Goal: Task Accomplishment & Management: Use online tool/utility

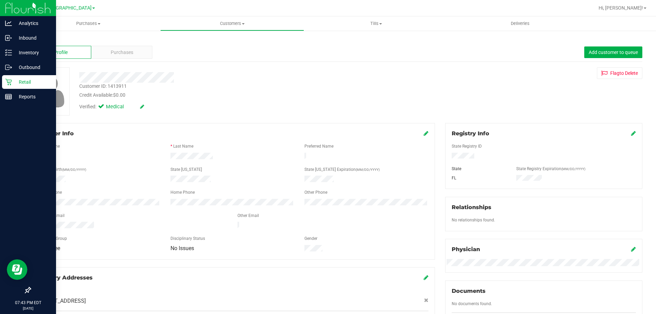
click at [14, 82] on p "Retail" at bounding box center [32, 82] width 41 height 8
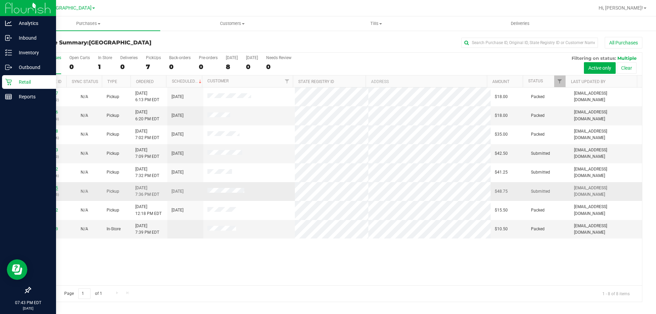
click at [51, 188] on link "11991705" at bounding box center [48, 188] width 19 height 5
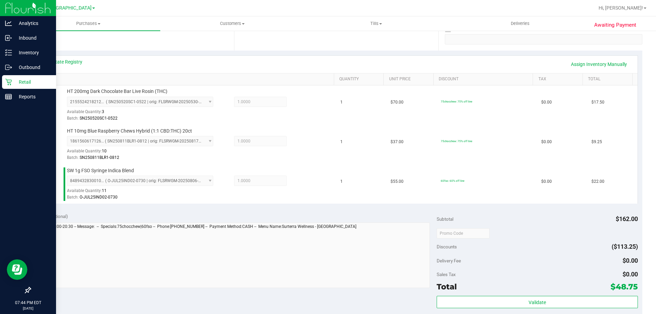
scroll to position [171, 0]
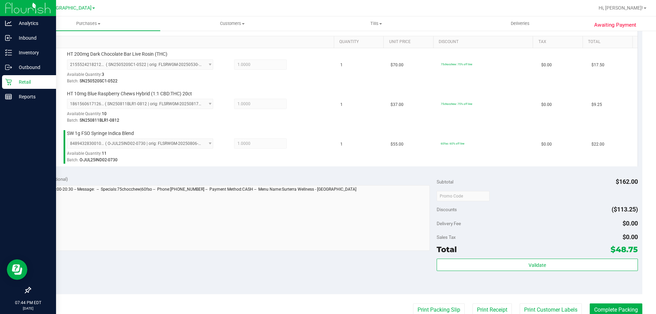
click at [529, 273] on div "Validate" at bounding box center [537, 274] width 201 height 31
click at [528, 272] on div "Validate" at bounding box center [537, 274] width 201 height 31
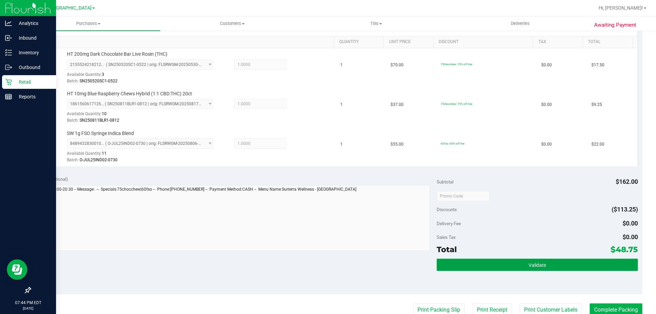
click at [518, 263] on button "Validate" at bounding box center [537, 265] width 201 height 12
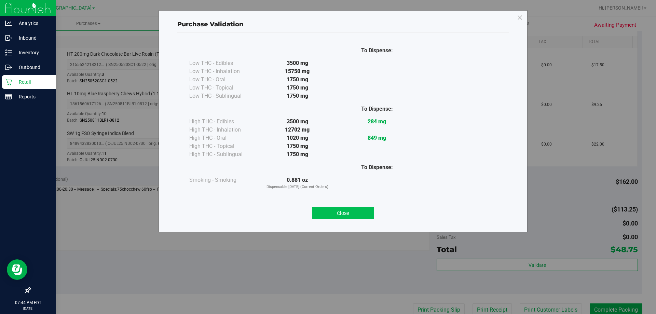
click at [352, 214] on button "Close" at bounding box center [343, 213] width 62 height 12
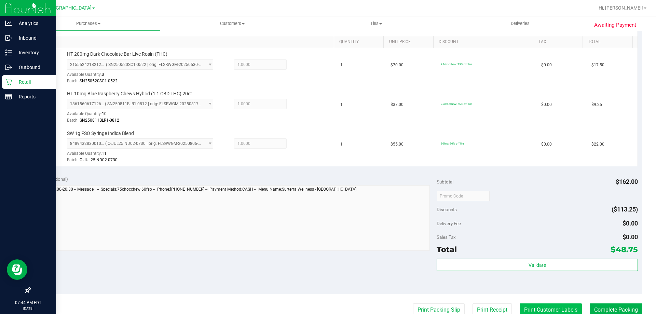
click at [536, 303] on button "Print Customer Labels" at bounding box center [551, 309] width 62 height 13
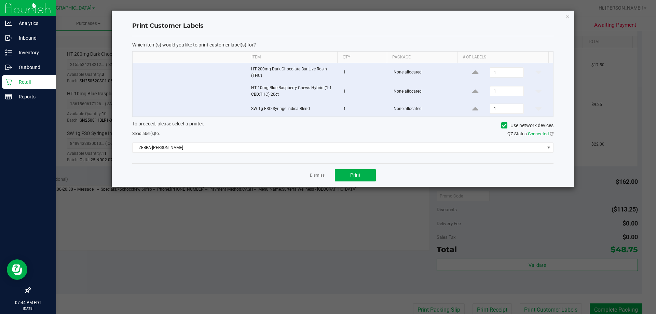
click at [357, 168] on div "Dismiss Print" at bounding box center [342, 175] width 421 height 24
click at [347, 176] on button "Print" at bounding box center [355, 175] width 41 height 12
click at [315, 175] on link "Dismiss" at bounding box center [317, 176] width 15 height 6
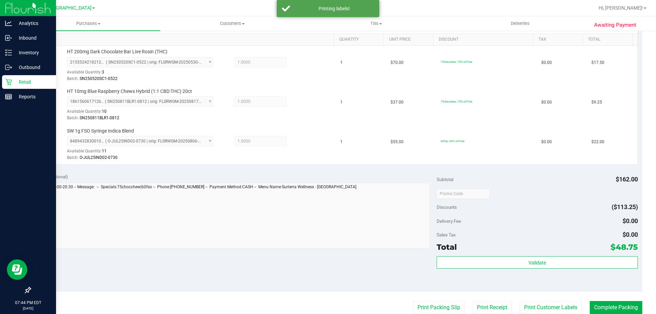
click at [639, 304] on div "Awaiting Payment Back Edit Purchase Cancel Purchase View Profile # 11991705 Bio…" at bounding box center [336, 161] width 640 height 608
click at [630, 306] on button "Complete Packing" at bounding box center [616, 307] width 53 height 13
click at [633, 306] on icon at bounding box center [635, 306] width 5 height 5
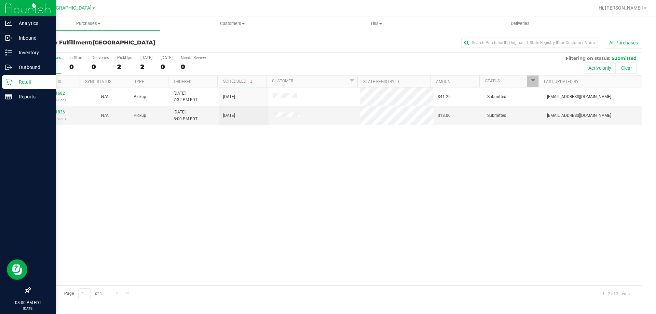
click at [215, 171] on div "11991682 (326858066) N/A Pickup [DATE] 7:32 PM EDT 9/22/2025 $41.25 Submitted […" at bounding box center [336, 186] width 612 height 198
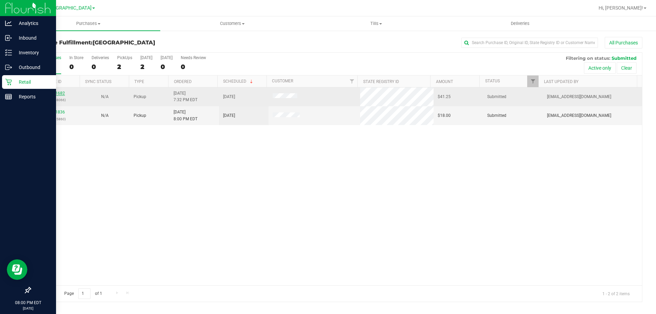
click at [58, 93] on link "11991682" at bounding box center [55, 93] width 19 height 5
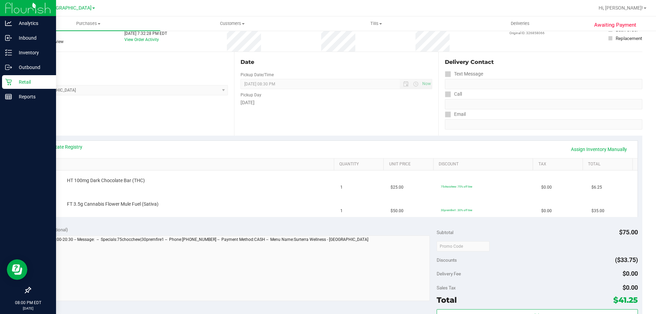
scroll to position [137, 0]
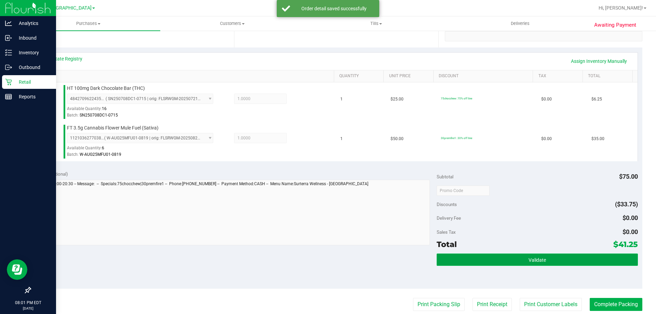
drag, startPoint x: 512, startPoint y: 262, endPoint x: 506, endPoint y: 259, distance: 6.6
click at [512, 262] on button "Validate" at bounding box center [537, 260] width 201 height 12
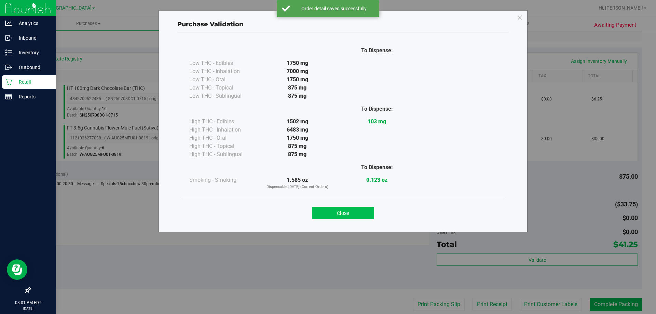
click at [349, 214] on button "Close" at bounding box center [343, 213] width 62 height 12
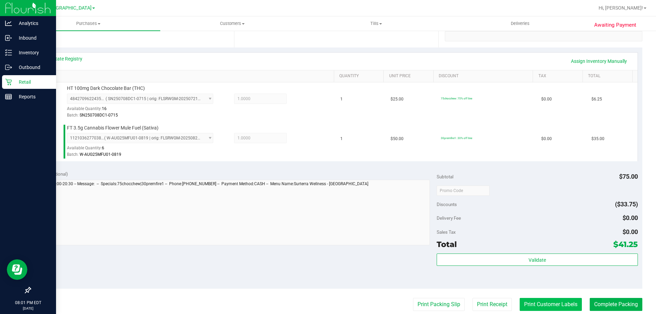
click at [553, 304] on button "Print Customer Labels" at bounding box center [551, 304] width 62 height 13
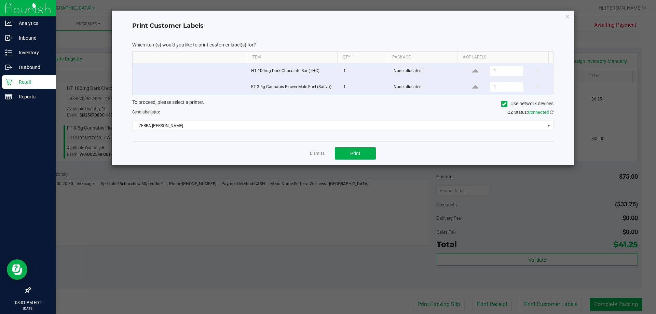
click at [382, 149] on div "Dismiss Print" at bounding box center [342, 153] width 421 height 24
click at [366, 149] on button "Print" at bounding box center [355, 153] width 41 height 12
click at [616, 304] on ngb-modal-window "Print Customer Labels Which item(s) would you like to print customer label(s) f…" at bounding box center [330, 157] width 661 height 314
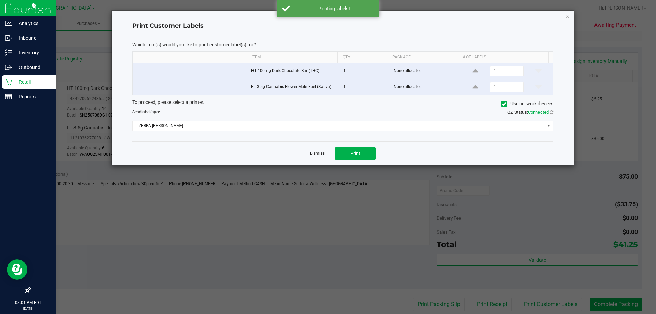
click at [310, 152] on link "Dismiss" at bounding box center [317, 154] width 15 height 6
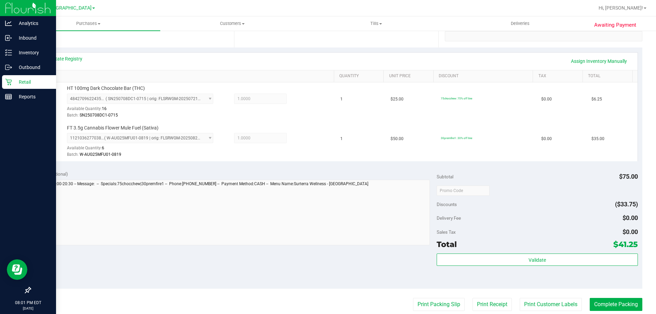
click at [633, 313] on purchase-details "Back Edit Purchase Cancel Purchase View Profile # 11991682 BioTrack ID: - Submi…" at bounding box center [336, 174] width 612 height 548
click at [631, 307] on button "Complete Packing" at bounding box center [616, 304] width 53 height 13
click at [633, 307] on icon at bounding box center [635, 303] width 5 height 5
click at [632, 307] on icon at bounding box center [635, 304] width 6 height 6
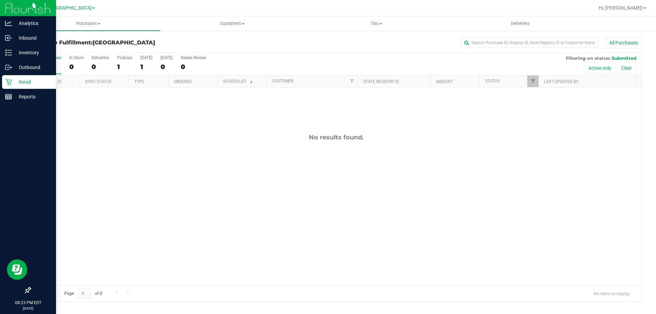
click at [28, 84] on p "Retail" at bounding box center [32, 82] width 41 height 8
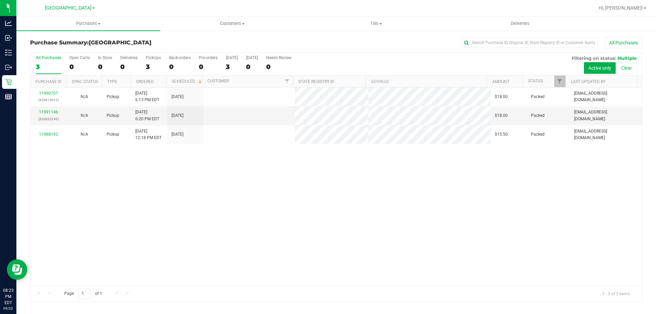
click at [240, 159] on div "11990707 (326815912) N/A Pickup [DATE] 6:13 PM EDT 9/22/2025 $18.00 Packed [EMA…" at bounding box center [336, 186] width 612 height 198
